Goal: Task Accomplishment & Management: Manage account settings

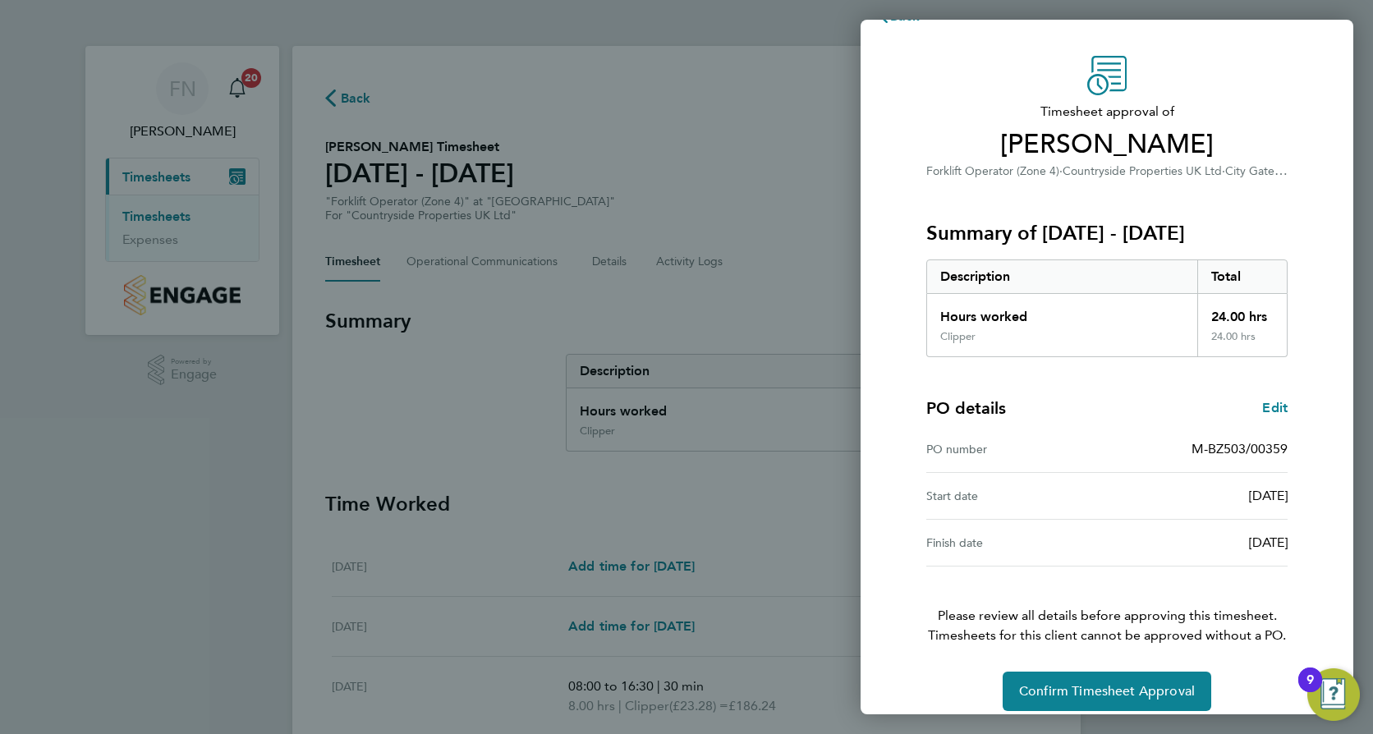
scroll to position [53, 0]
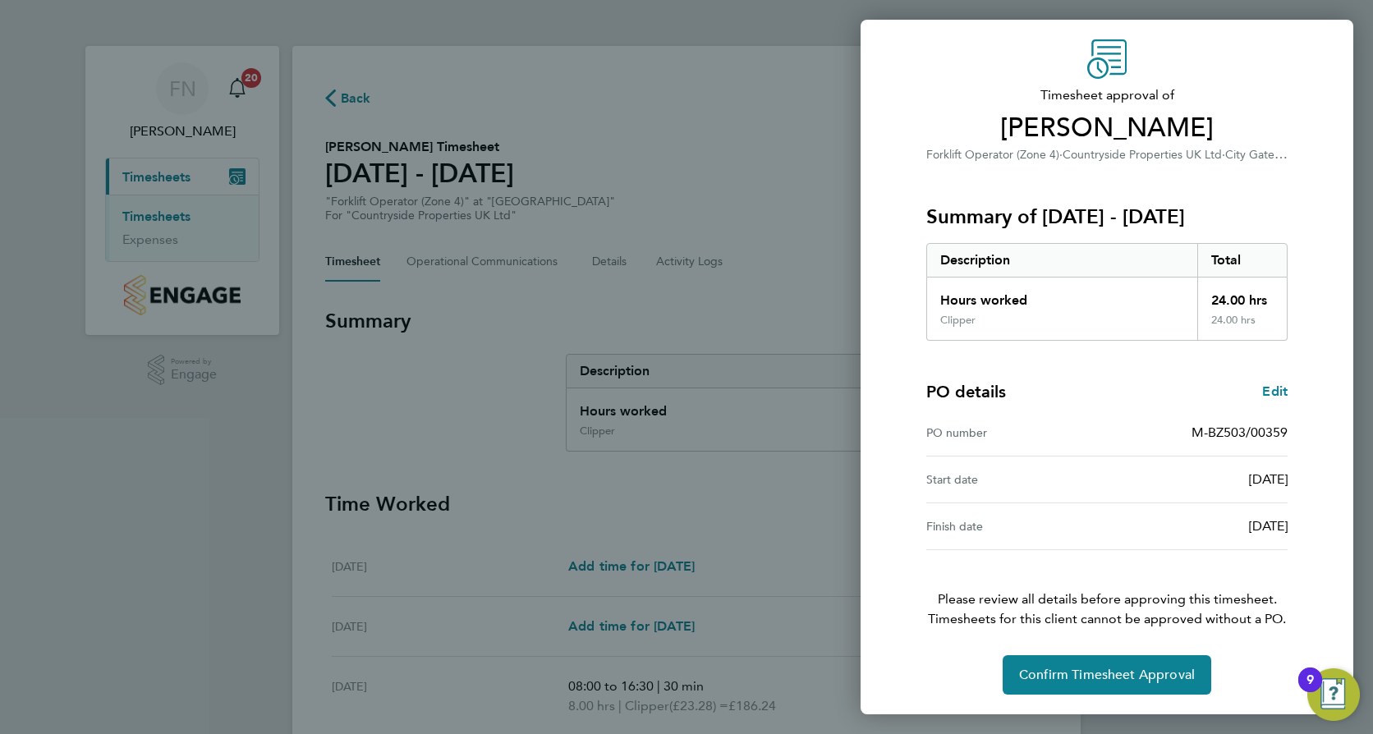
click at [725, 121] on div "Back Timesheet approval of [PERSON_NAME] Forklift Operator (Zone 4) · Countrysi…" at bounding box center [686, 367] width 1373 height 734
click at [1099, 679] on span "Confirm Timesheet Approval" at bounding box center [1107, 675] width 176 height 16
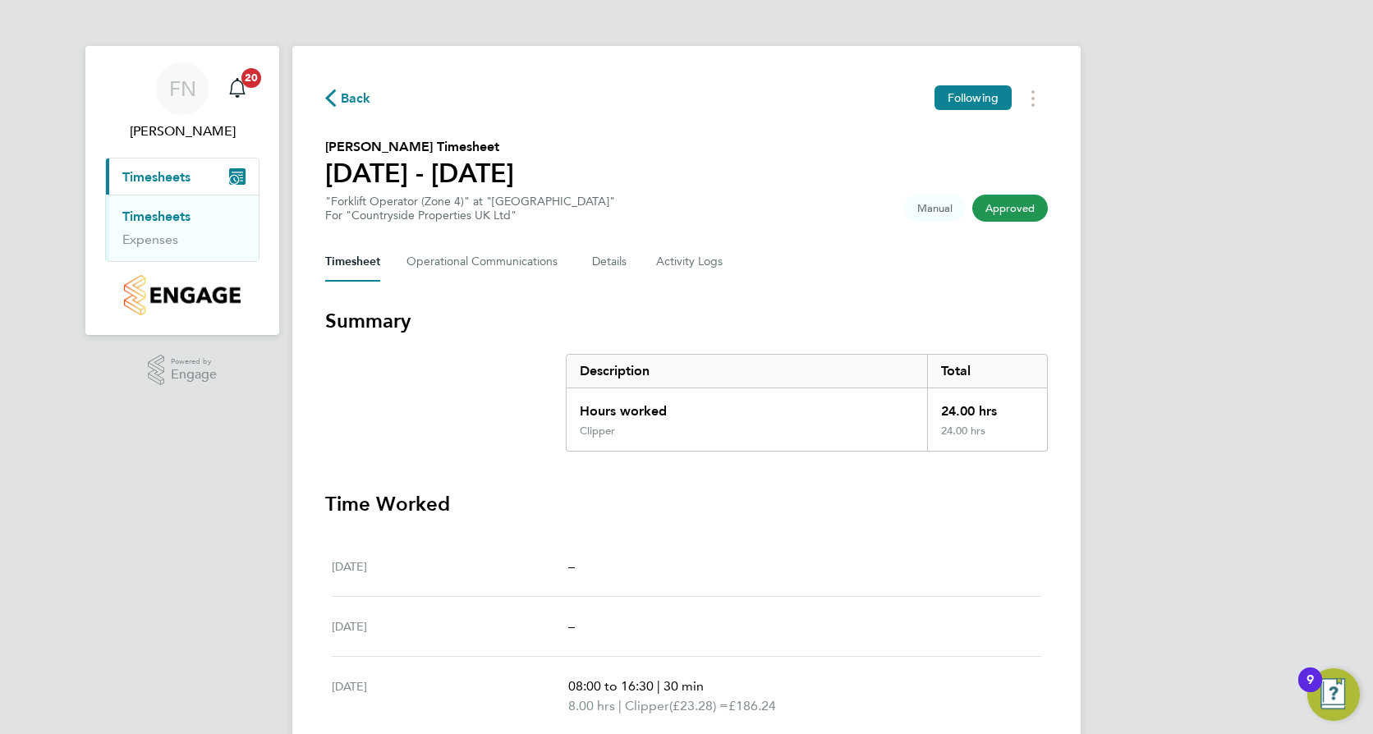
click at [150, 218] on link "Timesheets" at bounding box center [156, 217] width 68 height 16
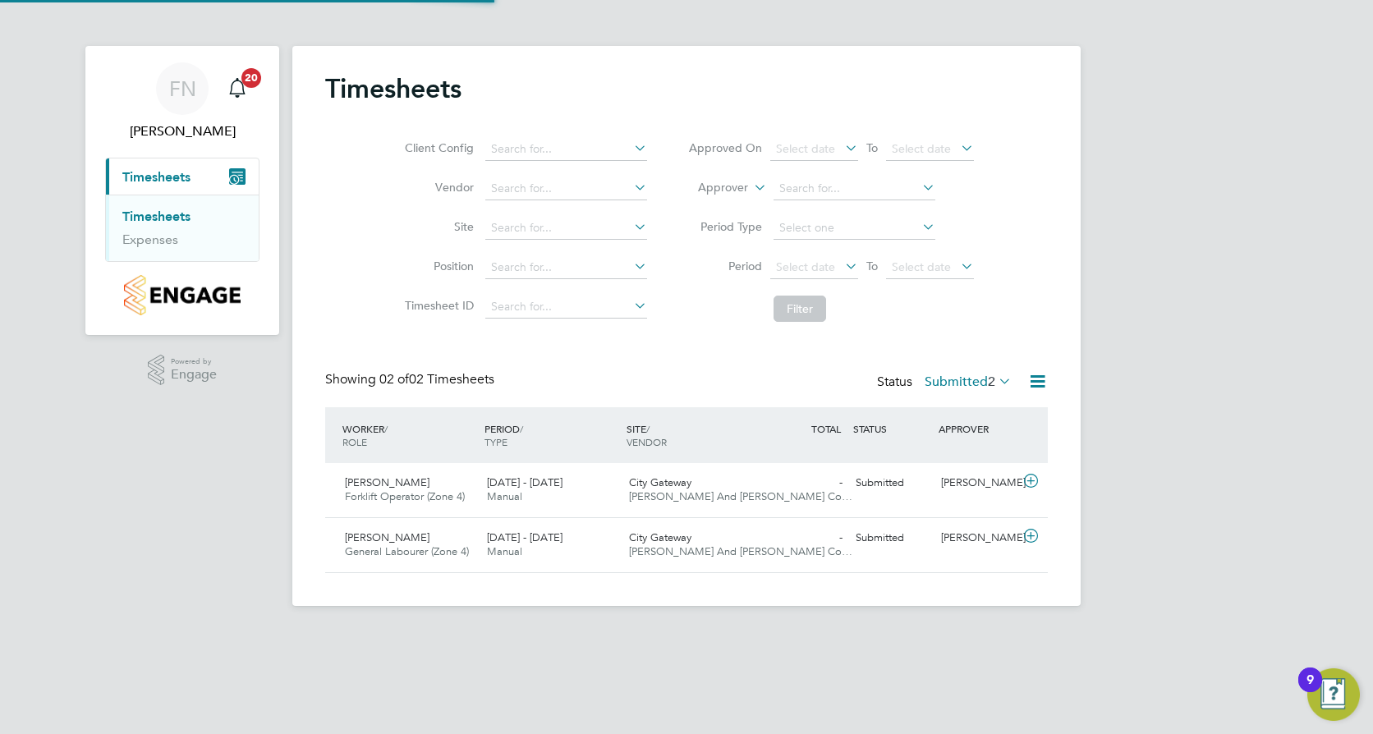
scroll to position [42, 143]
click at [595, 496] on div "[DATE] - [DATE] Manual" at bounding box center [552, 490] width 142 height 41
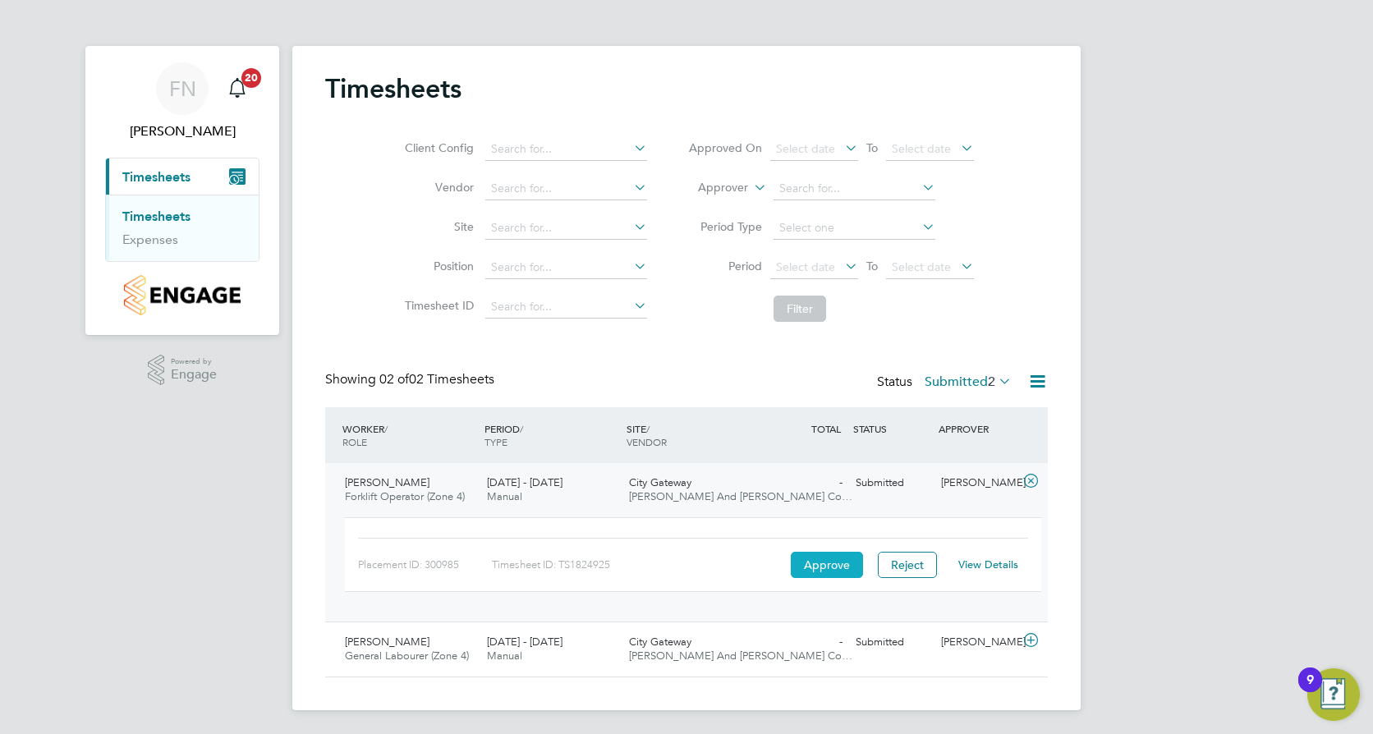
click at [821, 569] on button "Approve" at bounding box center [827, 565] width 72 height 26
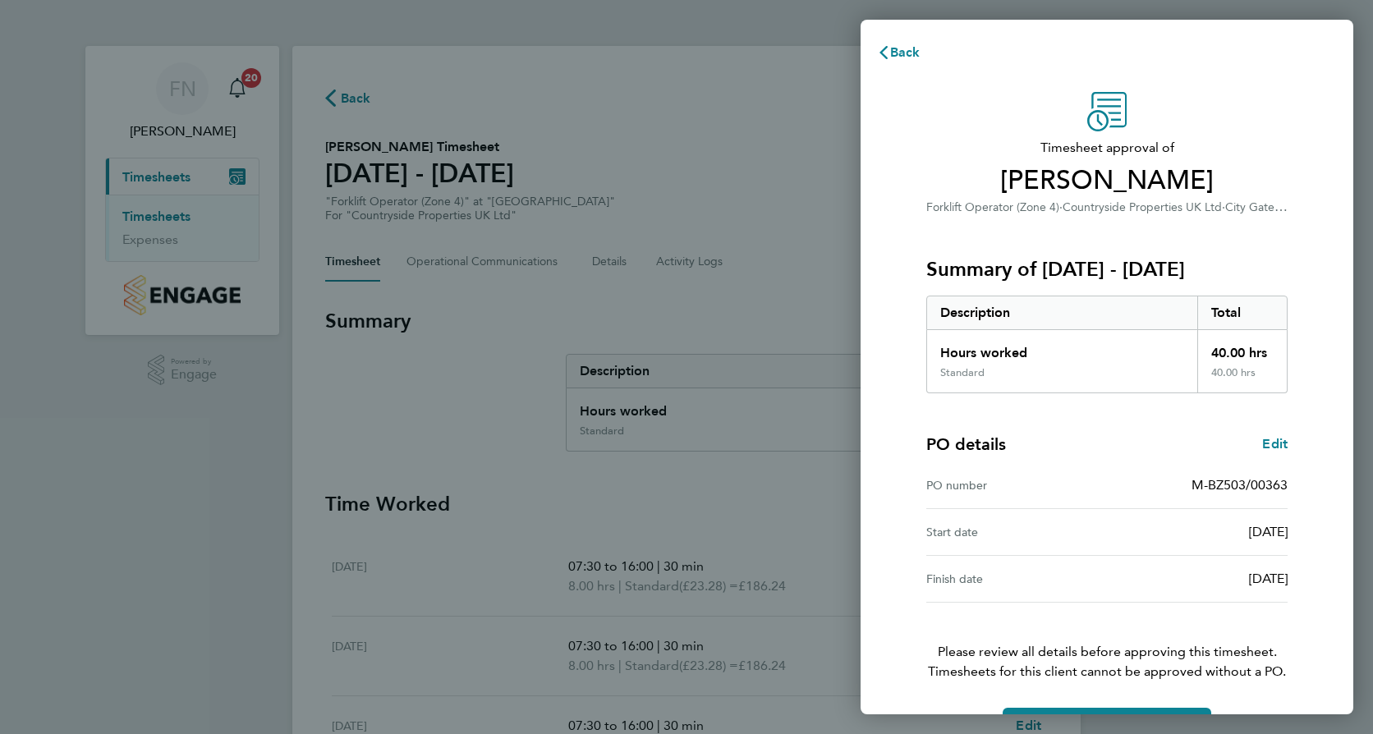
scroll to position [53, 0]
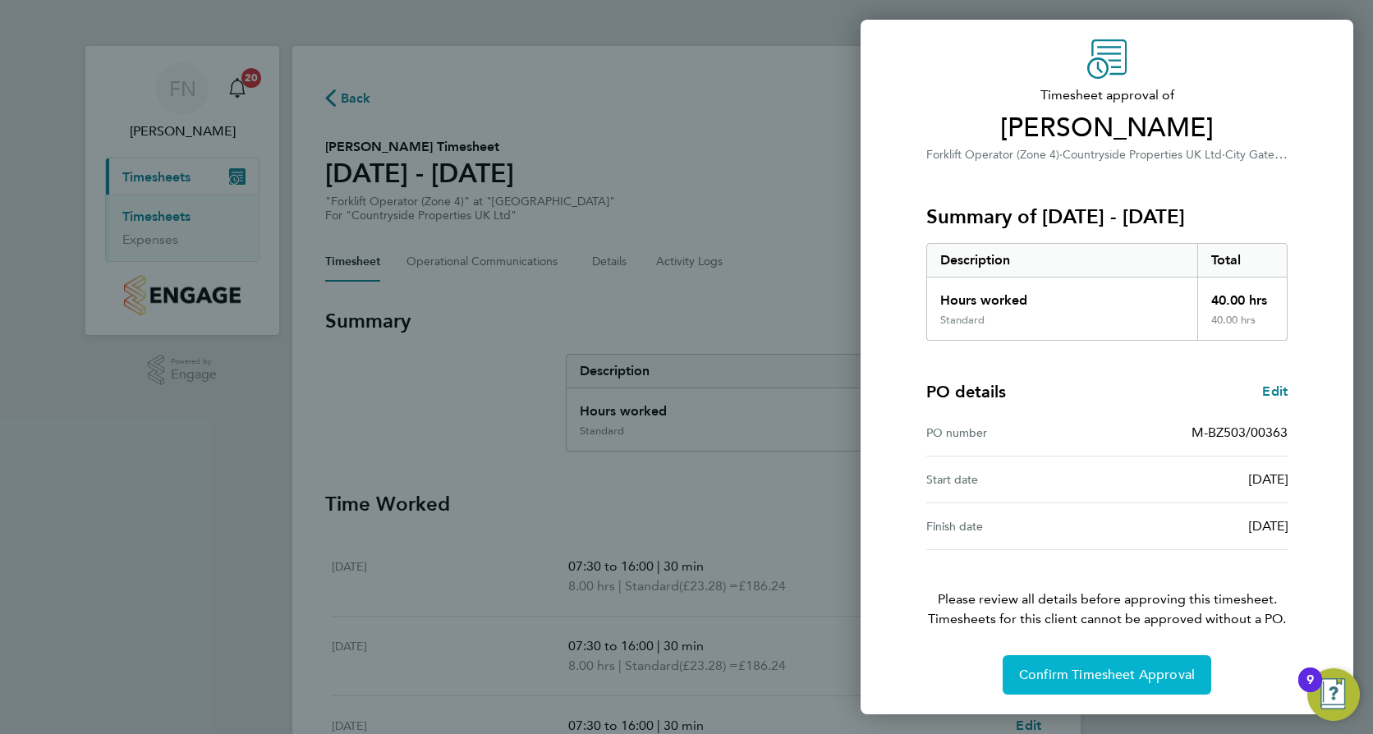
click at [1111, 679] on span "Confirm Timesheet Approval" at bounding box center [1107, 675] width 176 height 16
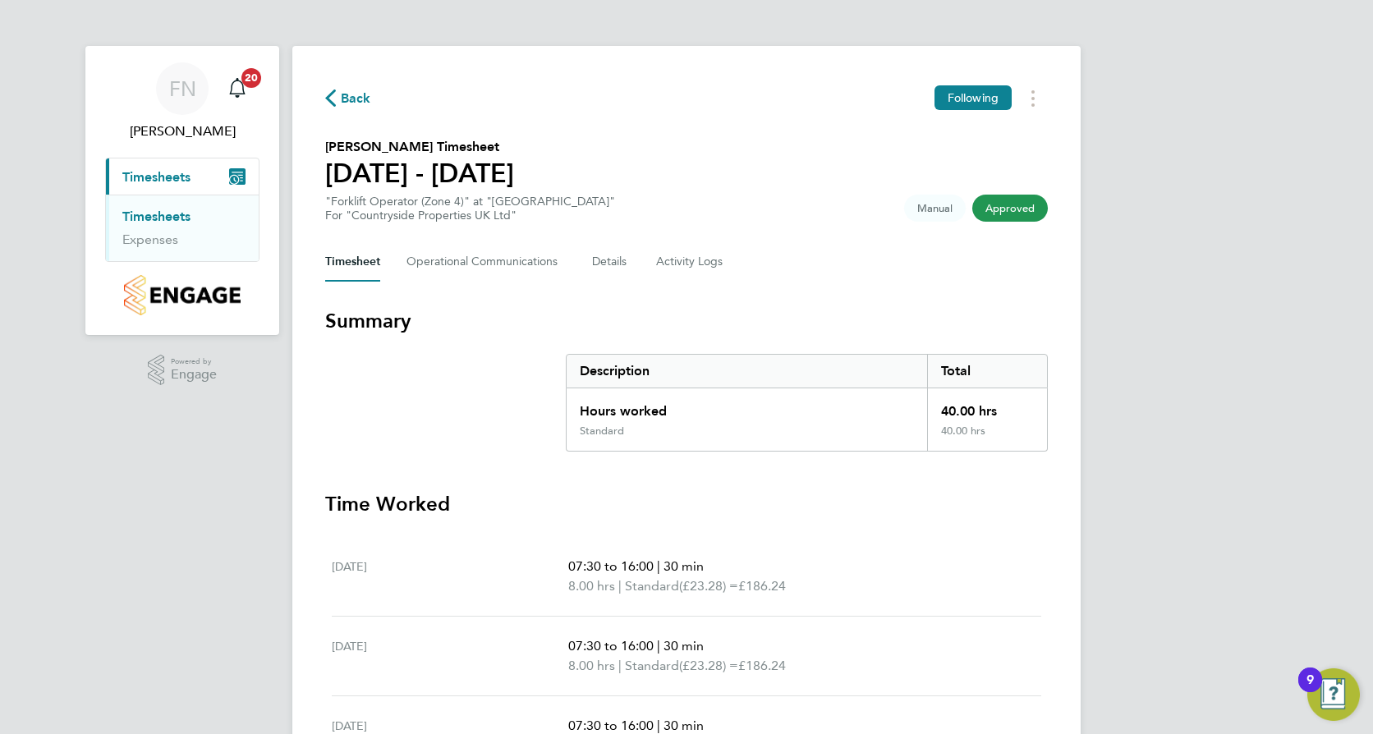
click at [346, 102] on span "Back" at bounding box center [356, 99] width 30 height 20
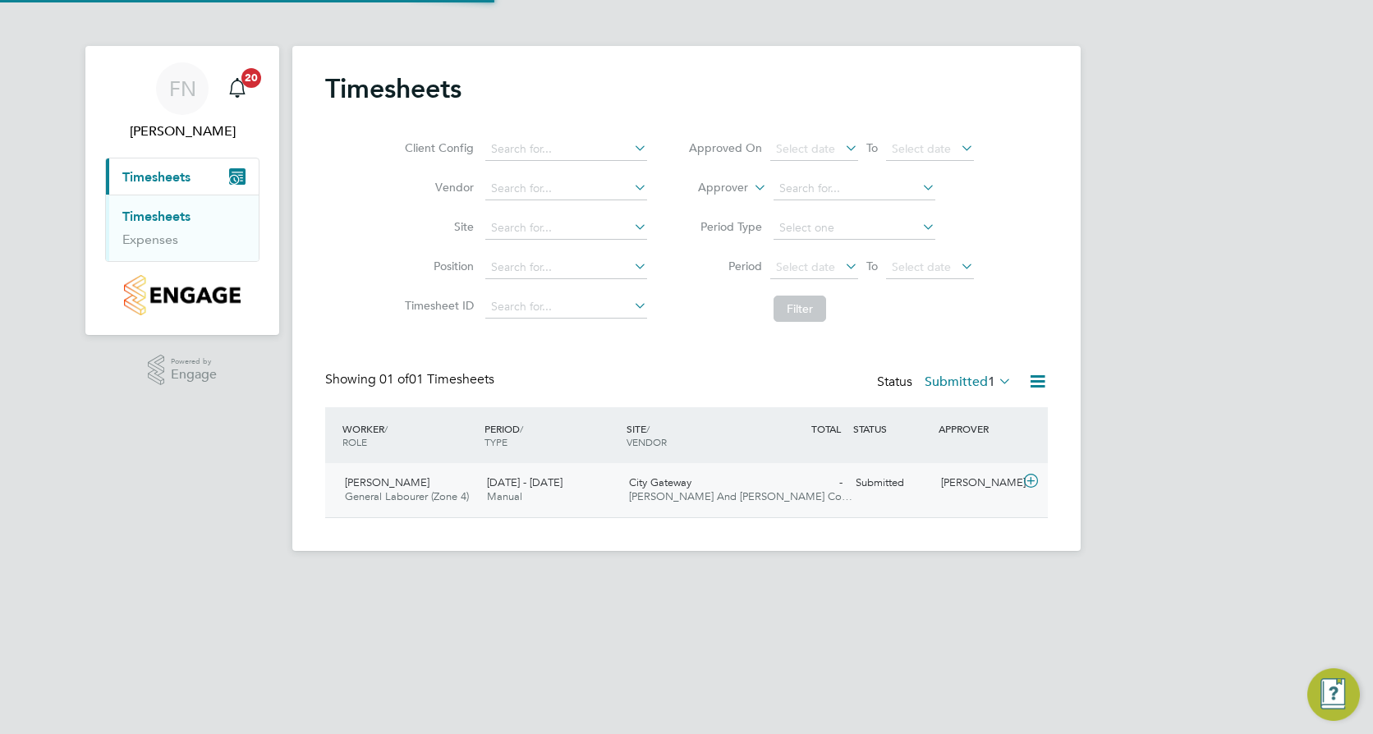
scroll to position [42, 143]
click at [632, 489] on span "City Gateway" at bounding box center [660, 483] width 62 height 14
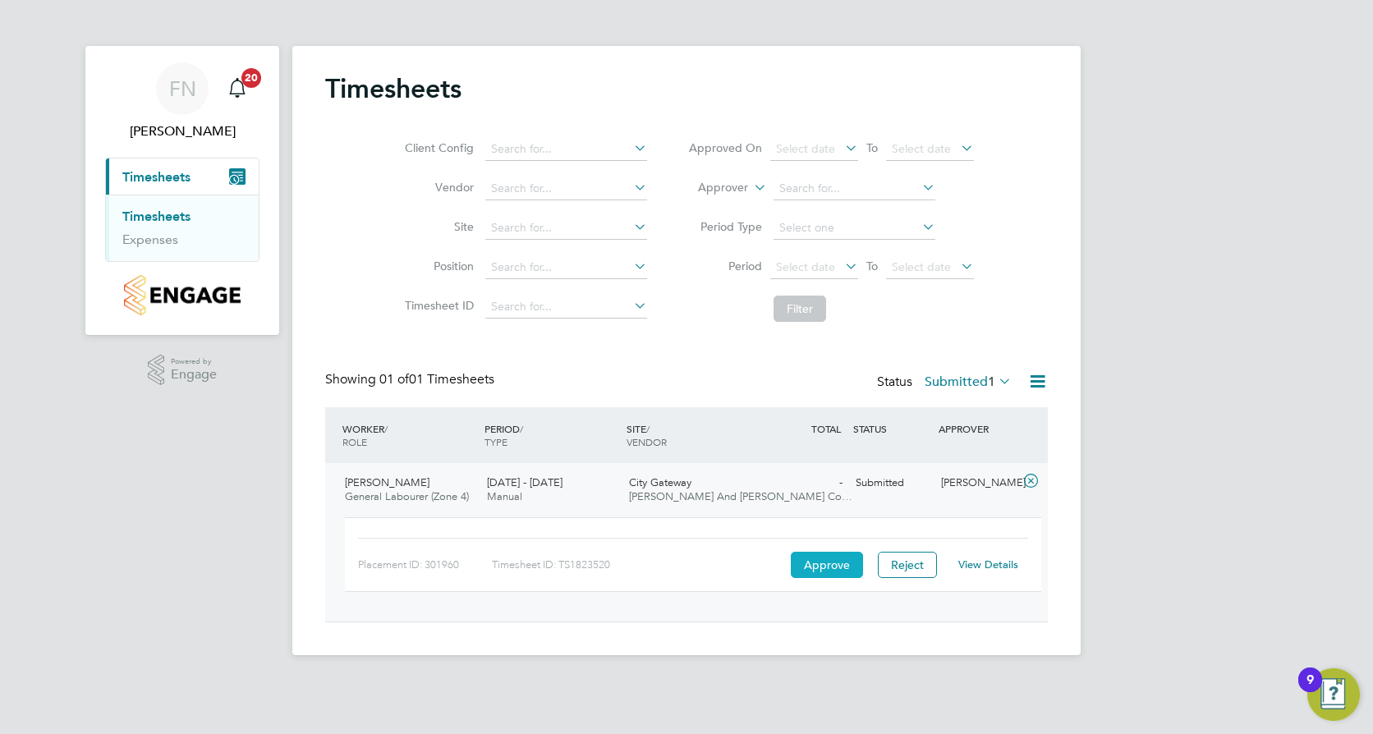
click at [849, 561] on button "Approve" at bounding box center [827, 565] width 72 height 26
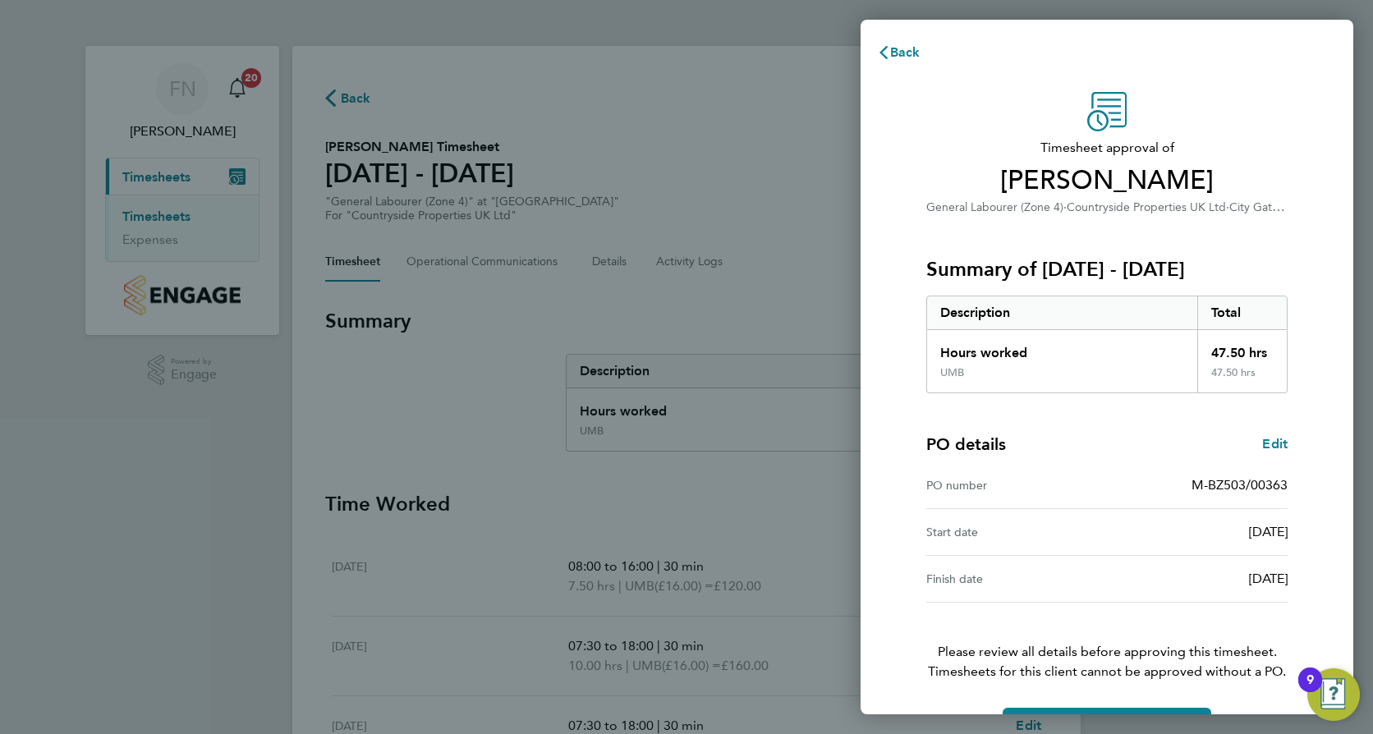
scroll to position [53, 0]
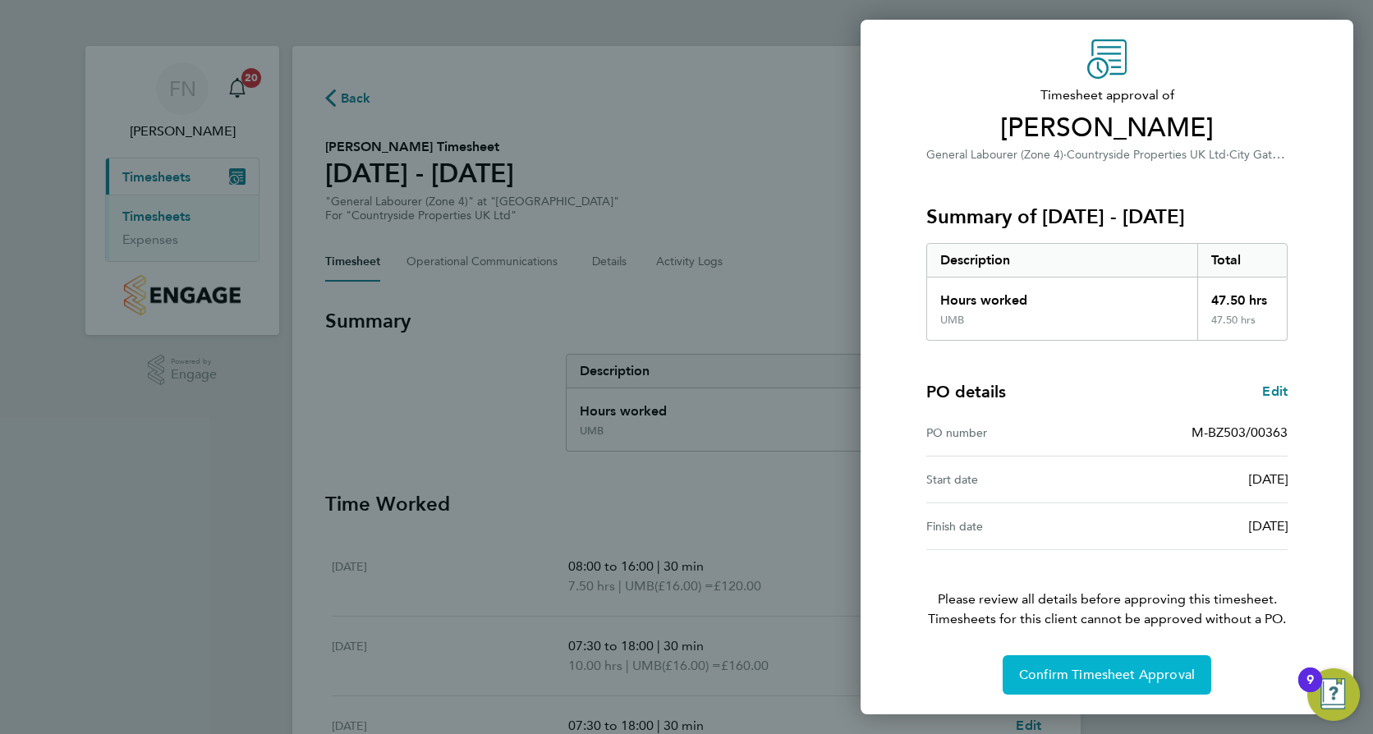
click at [1102, 679] on span "Confirm Timesheet Approval" at bounding box center [1107, 675] width 176 height 16
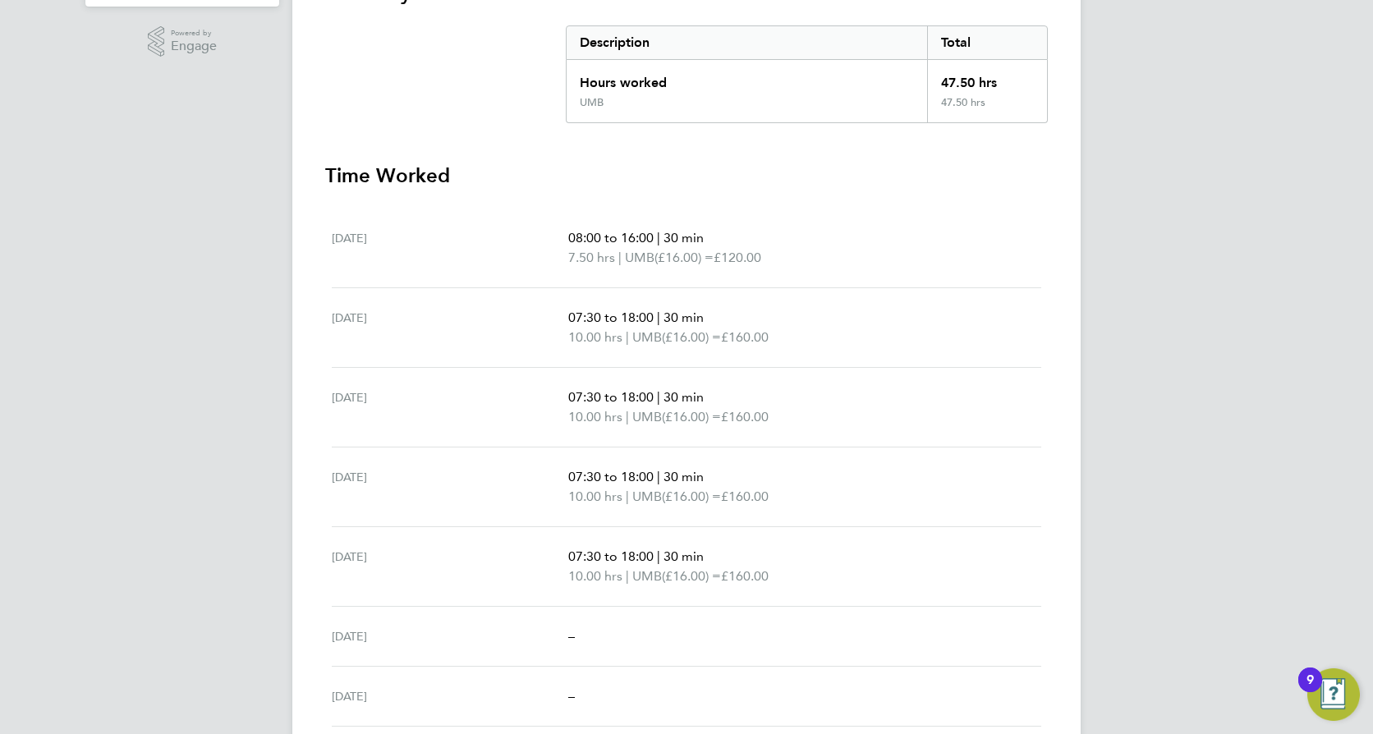
scroll to position [387, 0]
